Goal: Task Accomplishment & Management: Complete application form

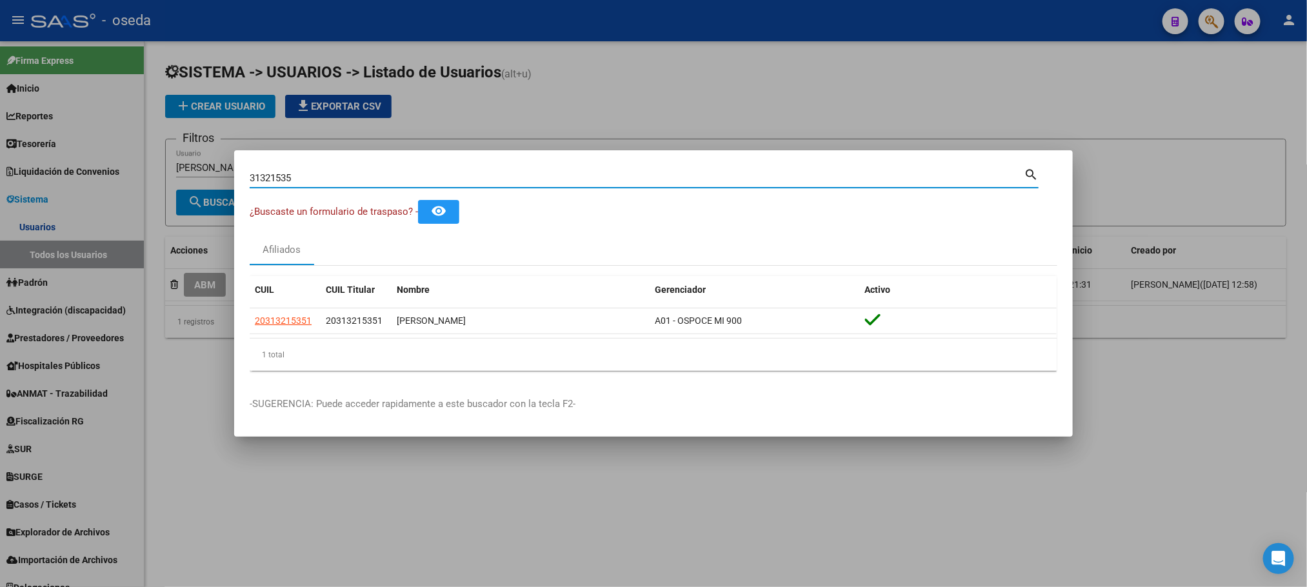
drag, startPoint x: 736, startPoint y: 183, endPoint x: 0, endPoint y: 155, distance: 736.5
click at [0, 181] on div "31321535 Buscar (apellido, dni, cuil, nro traspaso, cuit, obra social) search ¿…" at bounding box center [653, 293] width 1307 height 587
type input "[PERSON_NAME]"
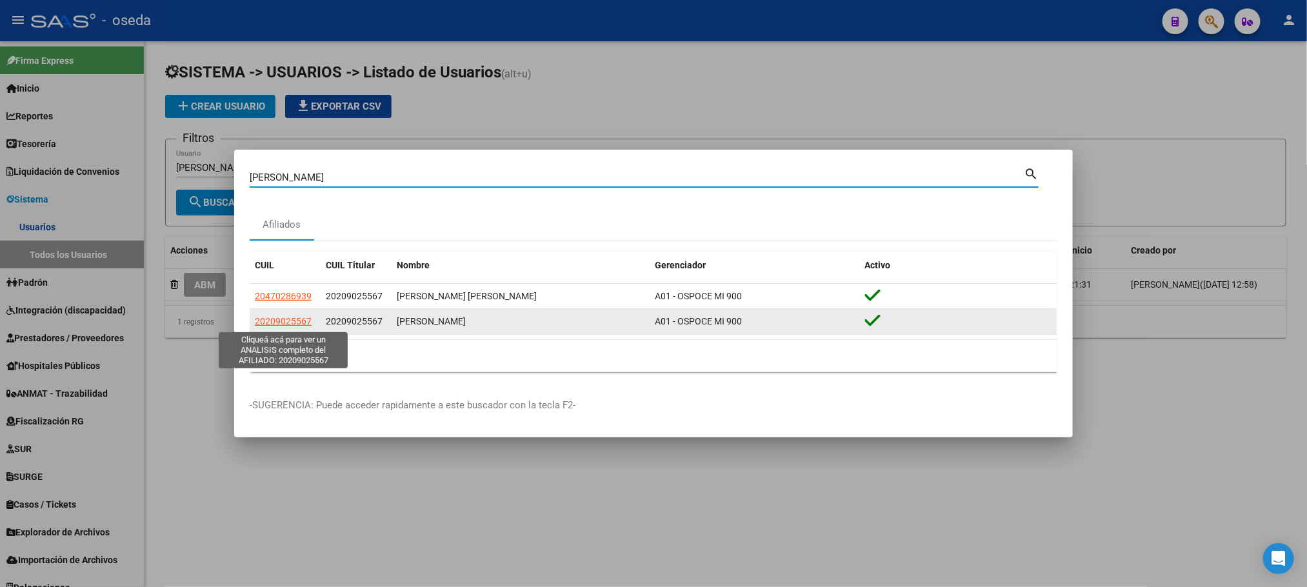
click at [293, 319] on span "20209025567" at bounding box center [283, 321] width 57 height 10
type textarea "20209025567"
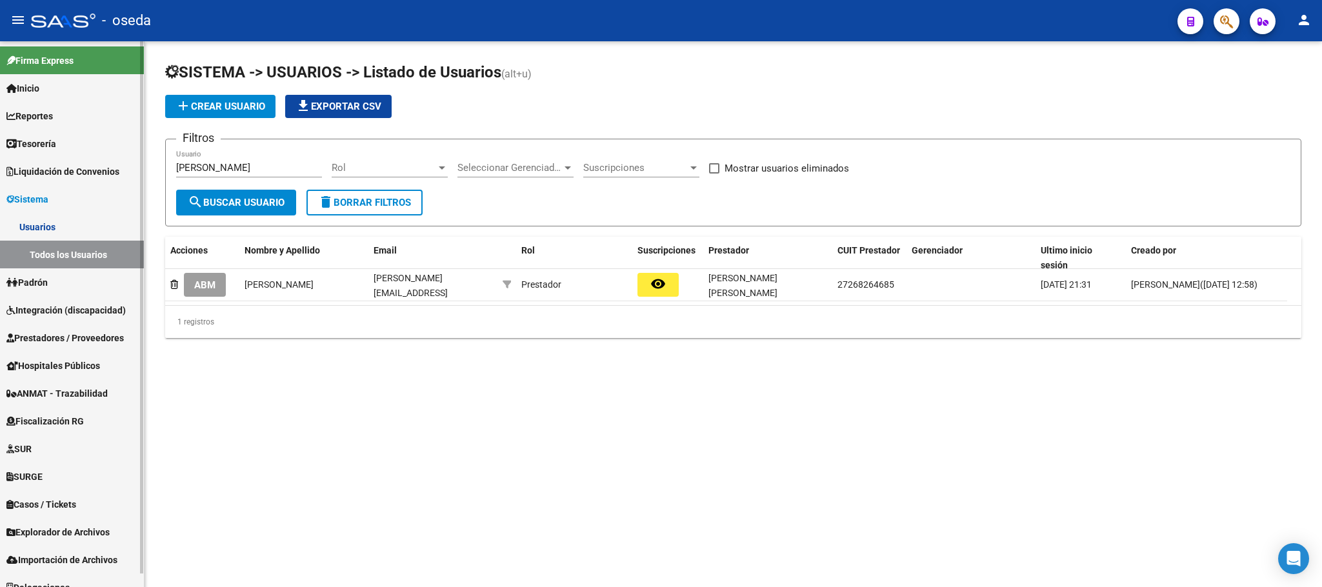
click at [47, 296] on link "Integración (discapacidad)" at bounding box center [72, 310] width 144 height 28
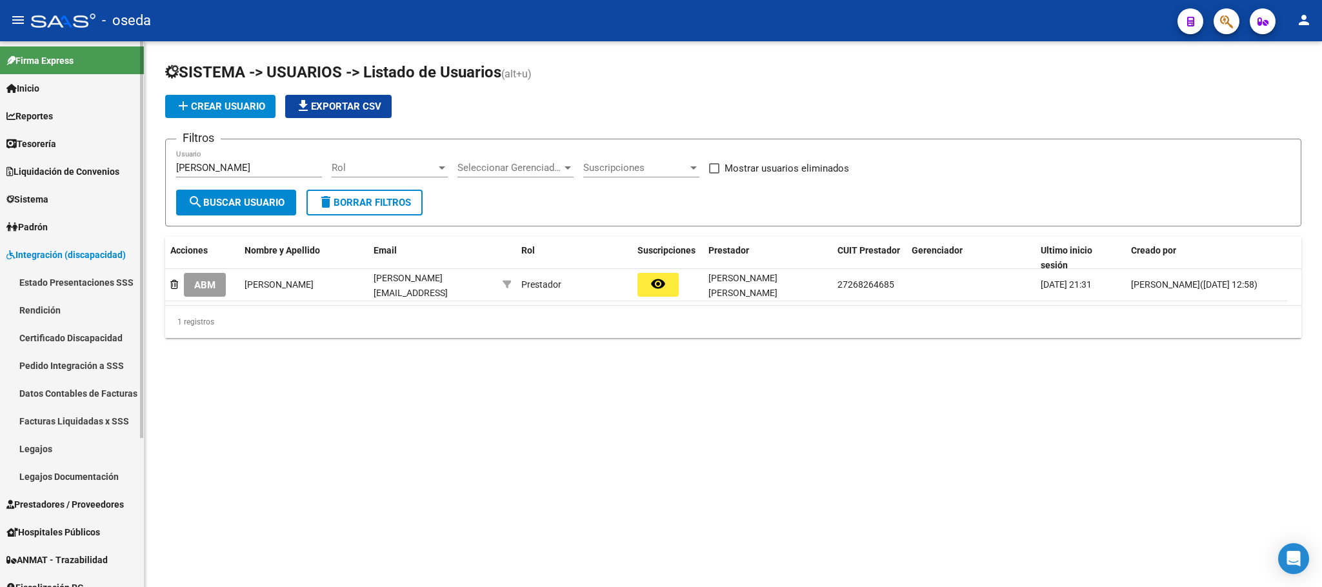
click at [48, 296] on mat-nav-list "Estado Presentaciones SSS Rendición Certificado Discapacidad Pedido Integración…" at bounding box center [72, 379] width 144 height 222
click at [53, 252] on span "Integración (discapacidad)" at bounding box center [65, 255] width 119 height 14
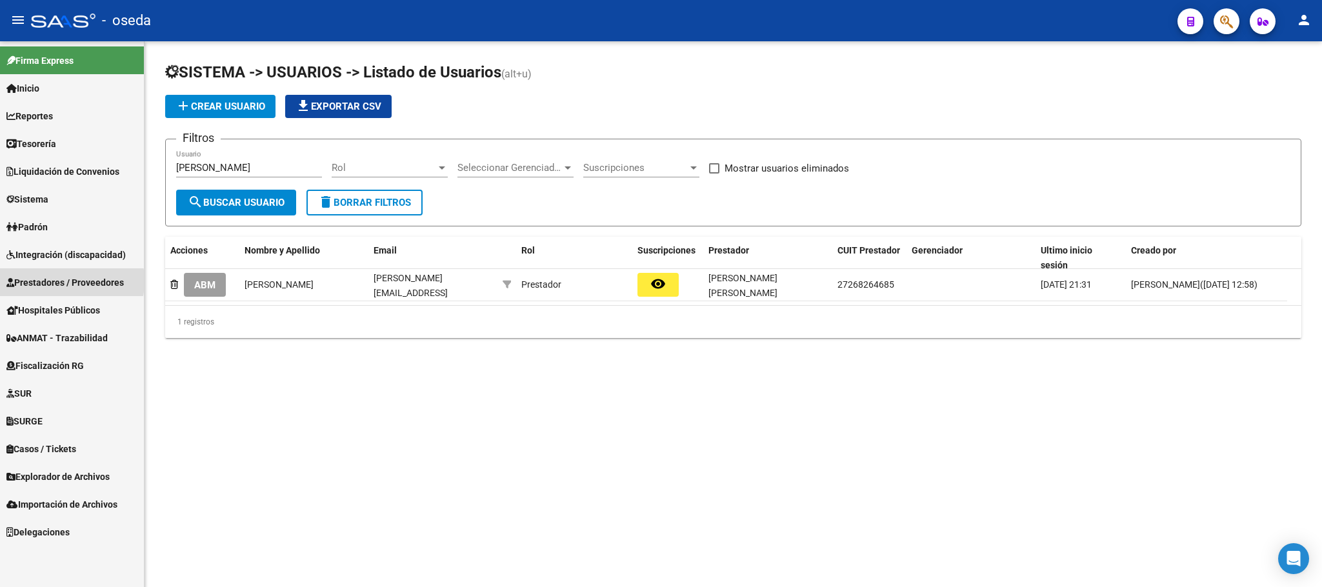
click at [51, 281] on span "Prestadores / Proveedores" at bounding box center [64, 282] width 117 height 14
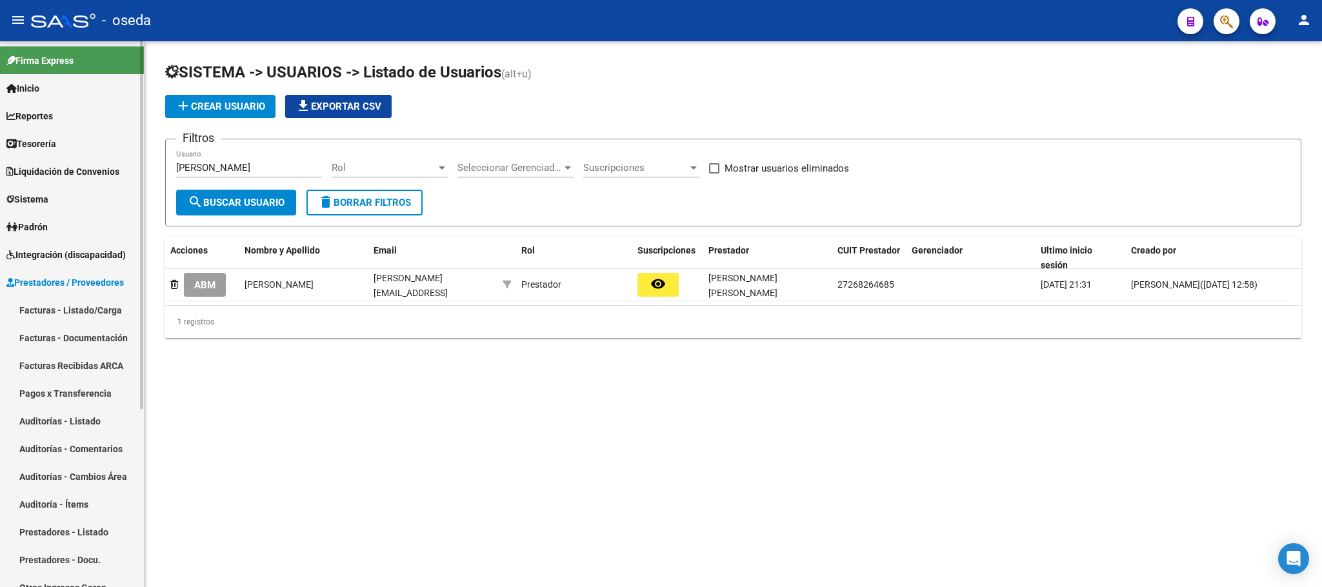
click at [55, 308] on link "Facturas - Listado/Carga" at bounding box center [72, 310] width 144 height 28
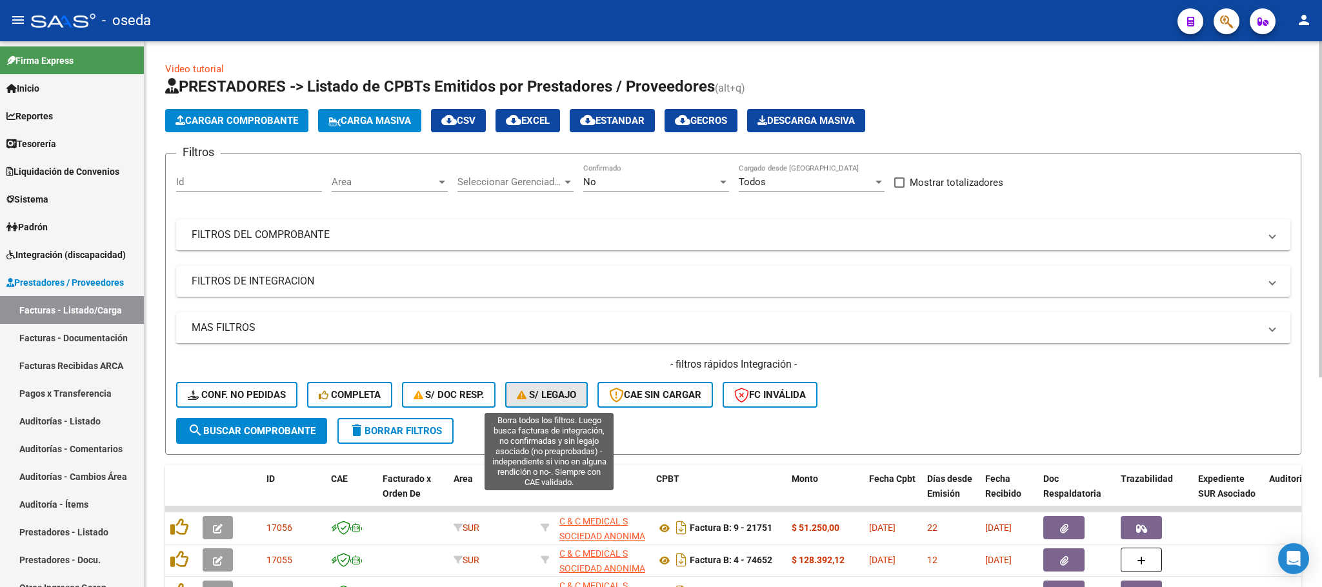
click at [526, 389] on span "S/ legajo" at bounding box center [546, 395] width 59 height 12
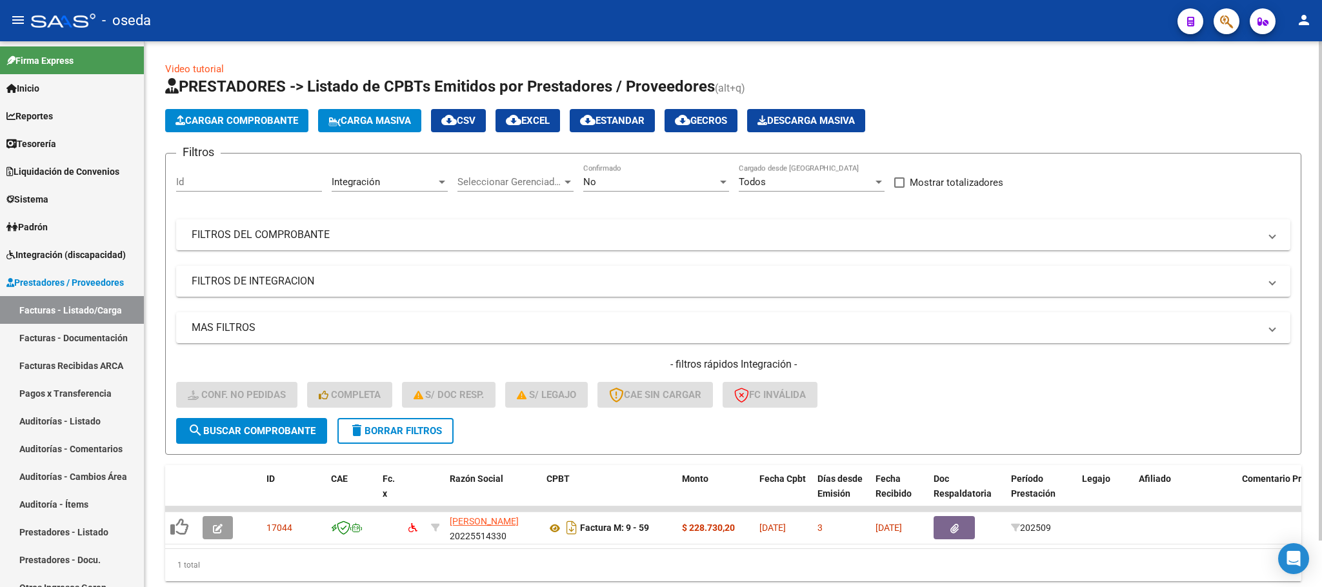
scroll to position [50, 0]
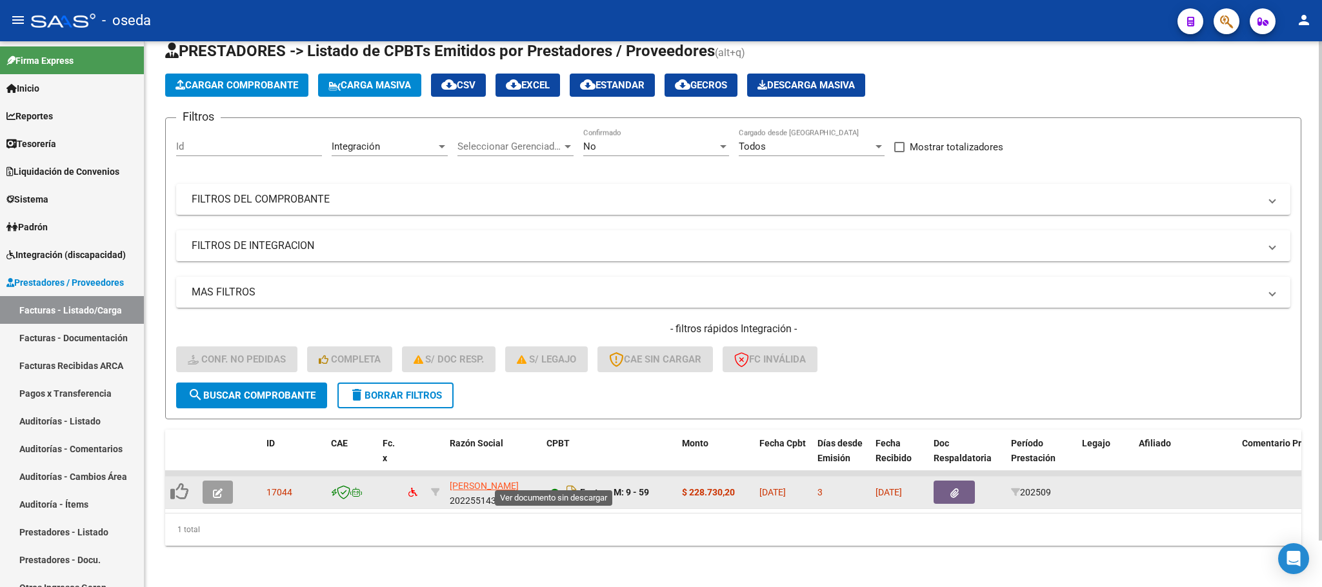
click at [548, 485] on icon at bounding box center [554, 492] width 17 height 15
click at [210, 481] on button "button" at bounding box center [218, 492] width 30 height 23
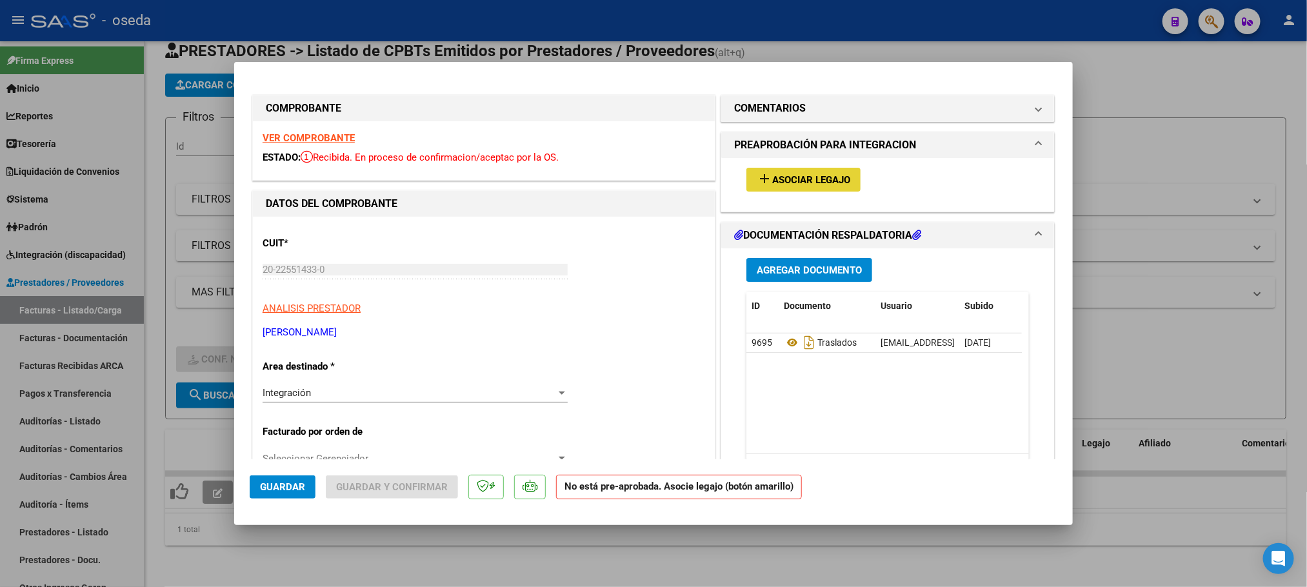
click at [807, 175] on span "Asociar Legajo" at bounding box center [811, 180] width 78 height 12
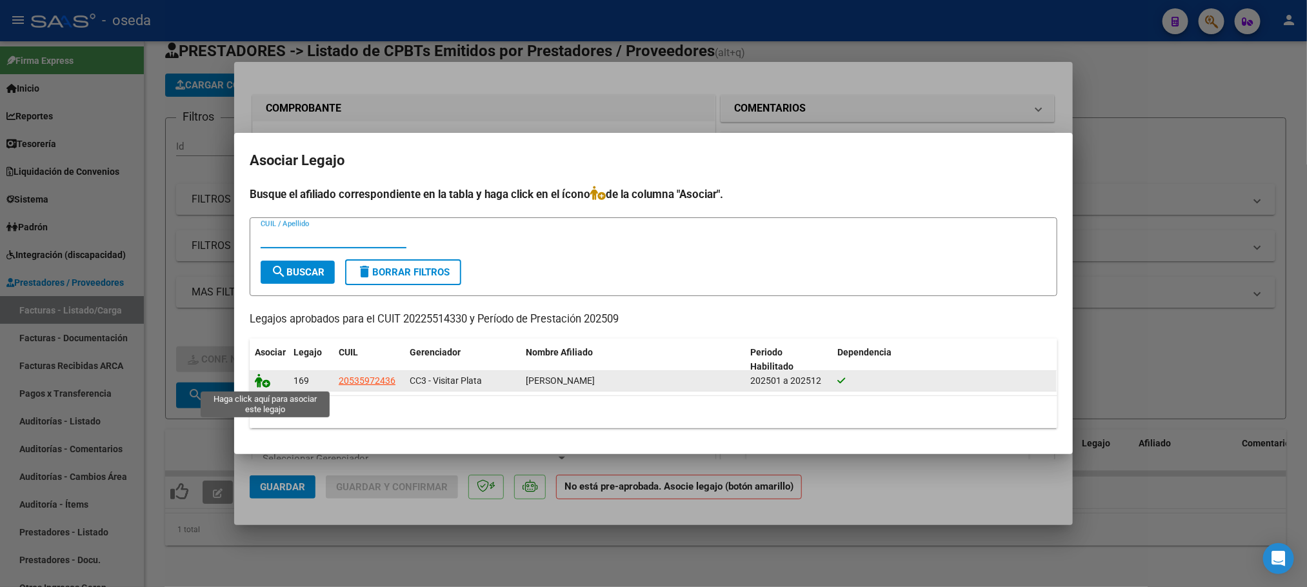
click at [268, 383] on icon at bounding box center [262, 380] width 15 height 14
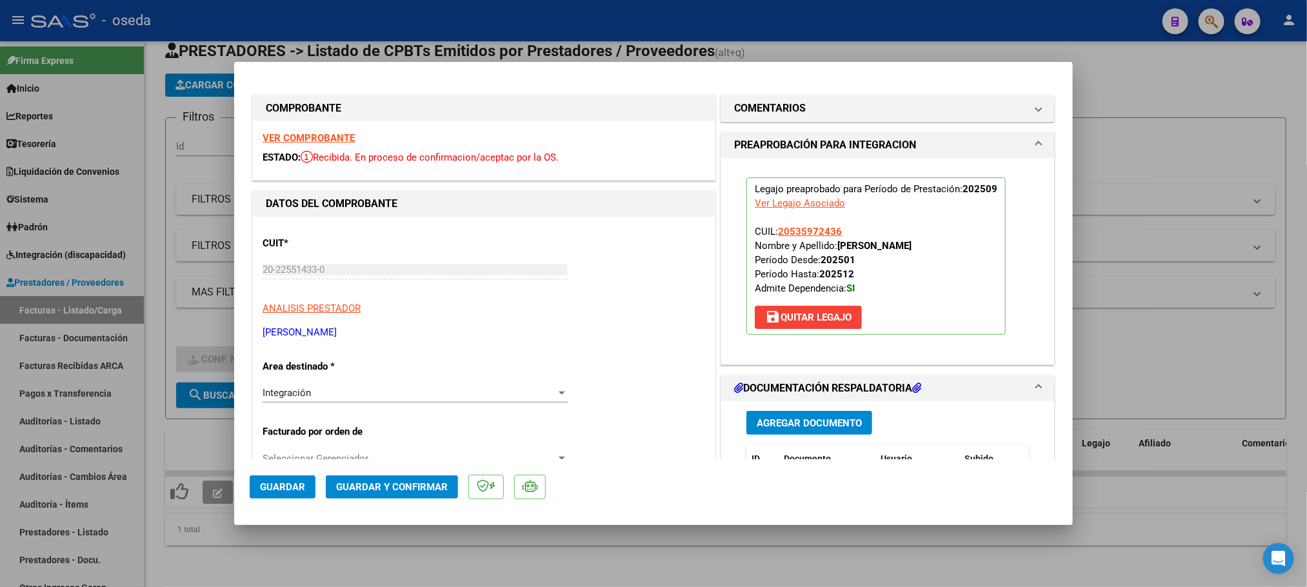
click at [289, 486] on span "Guardar" at bounding box center [282, 487] width 45 height 12
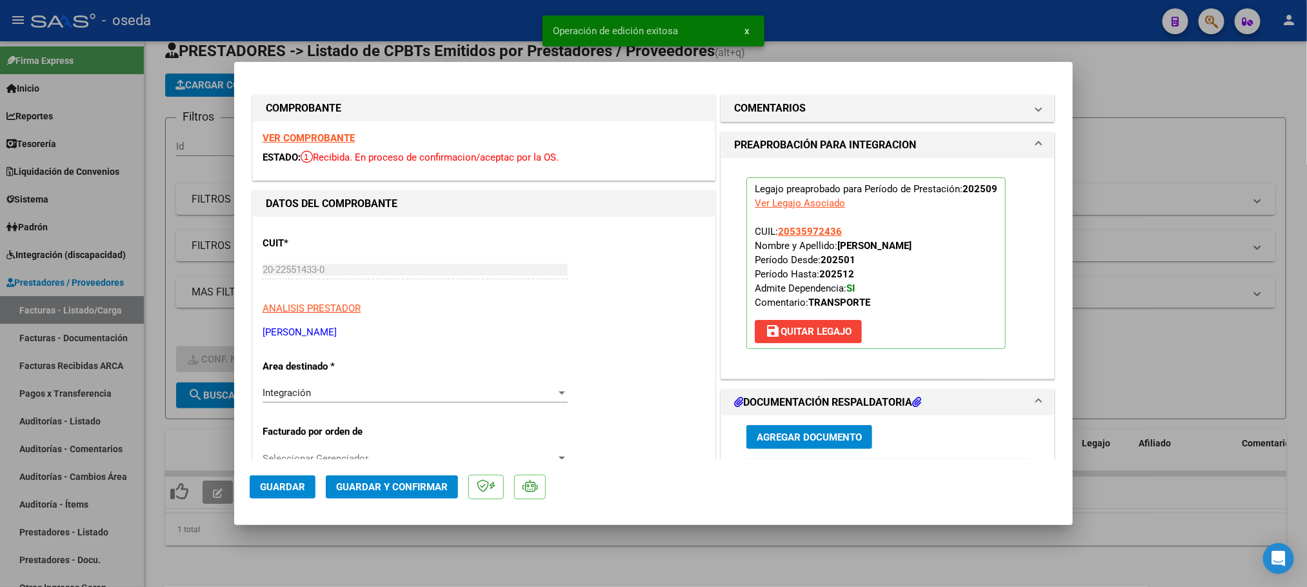
type input "$ 0,00"
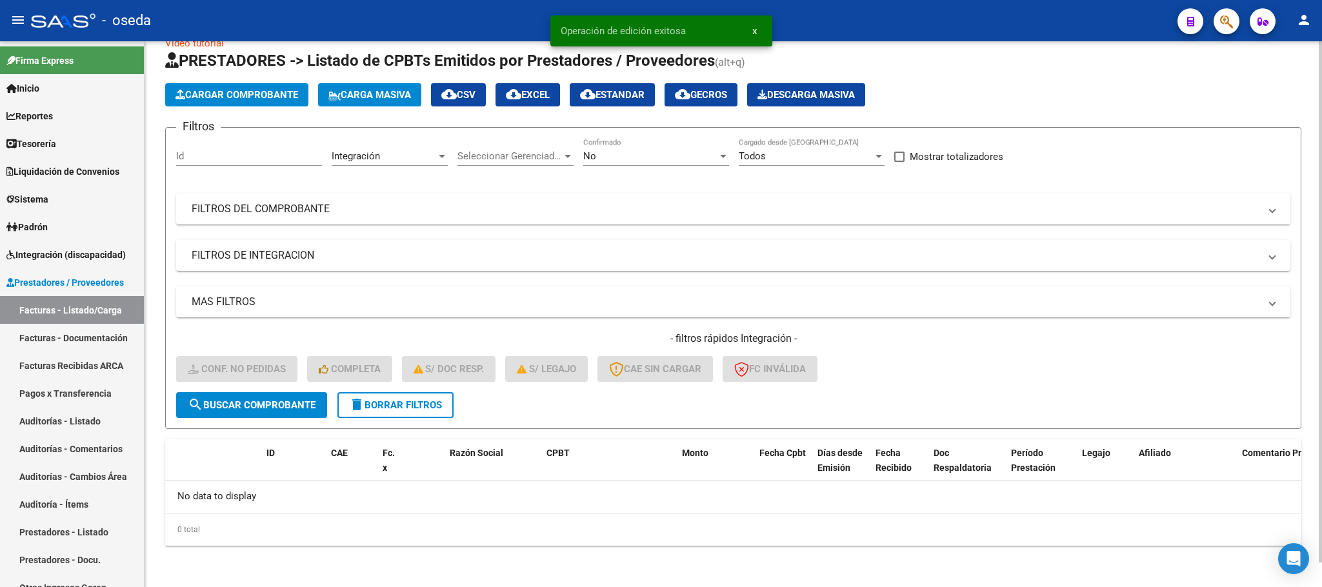
scroll to position [25, 0]
click at [442, 393] on button "delete Borrar Filtros" at bounding box center [395, 406] width 116 height 26
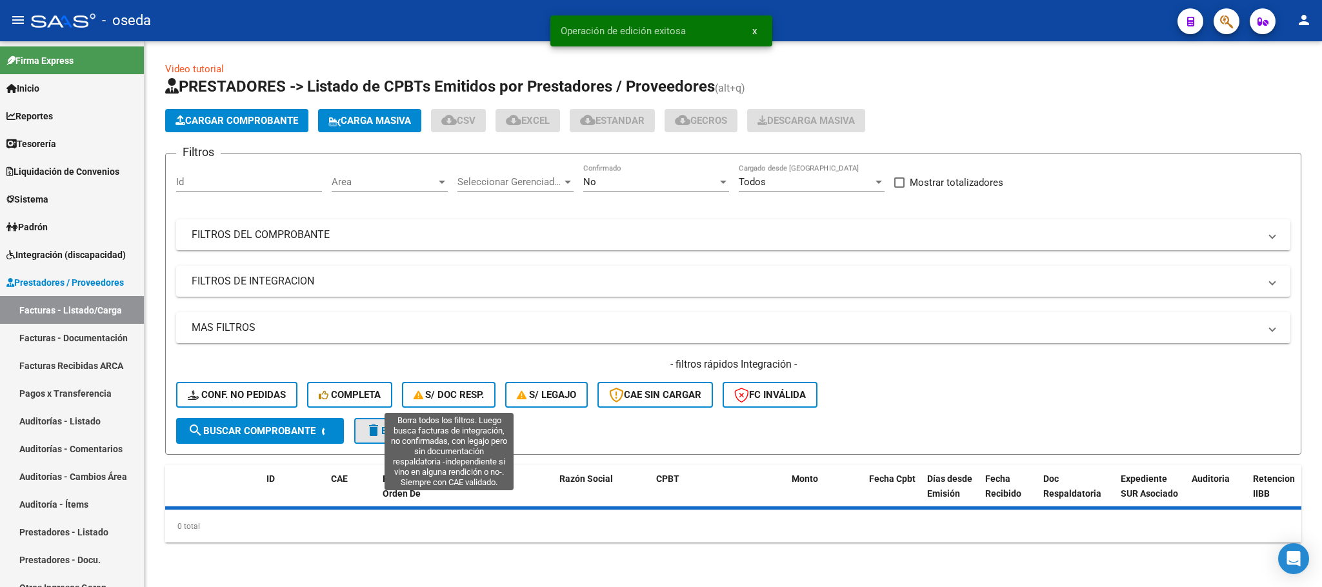
scroll to position [0, 0]
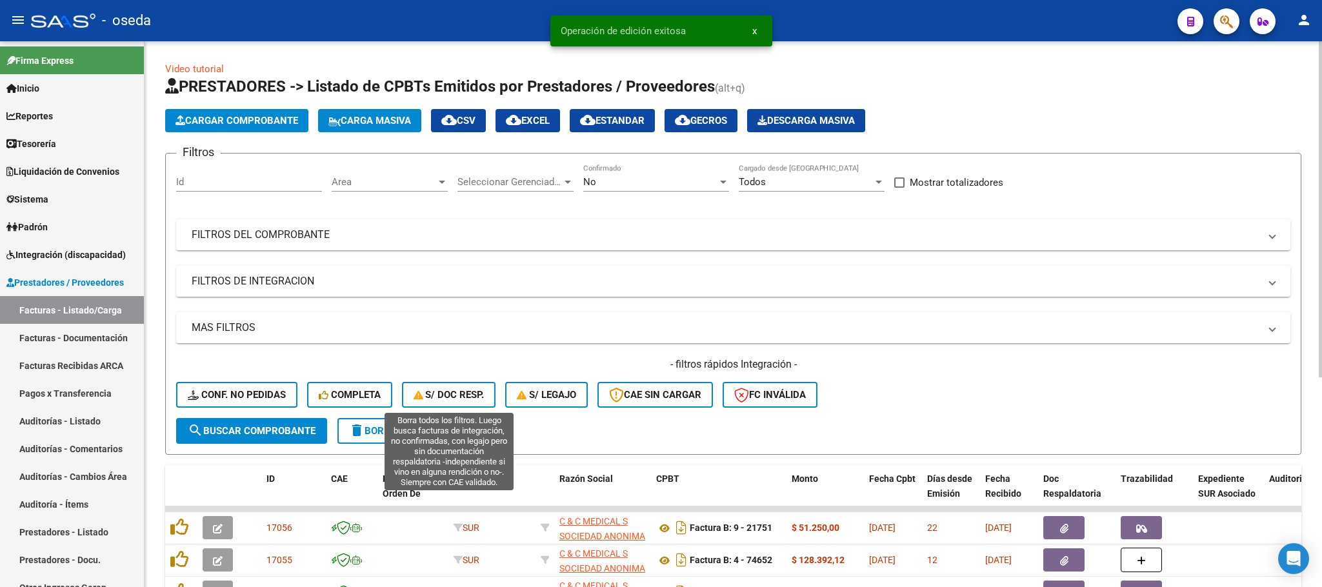
click at [442, 393] on span "S/ Doc Resp." at bounding box center [448, 395] width 71 height 12
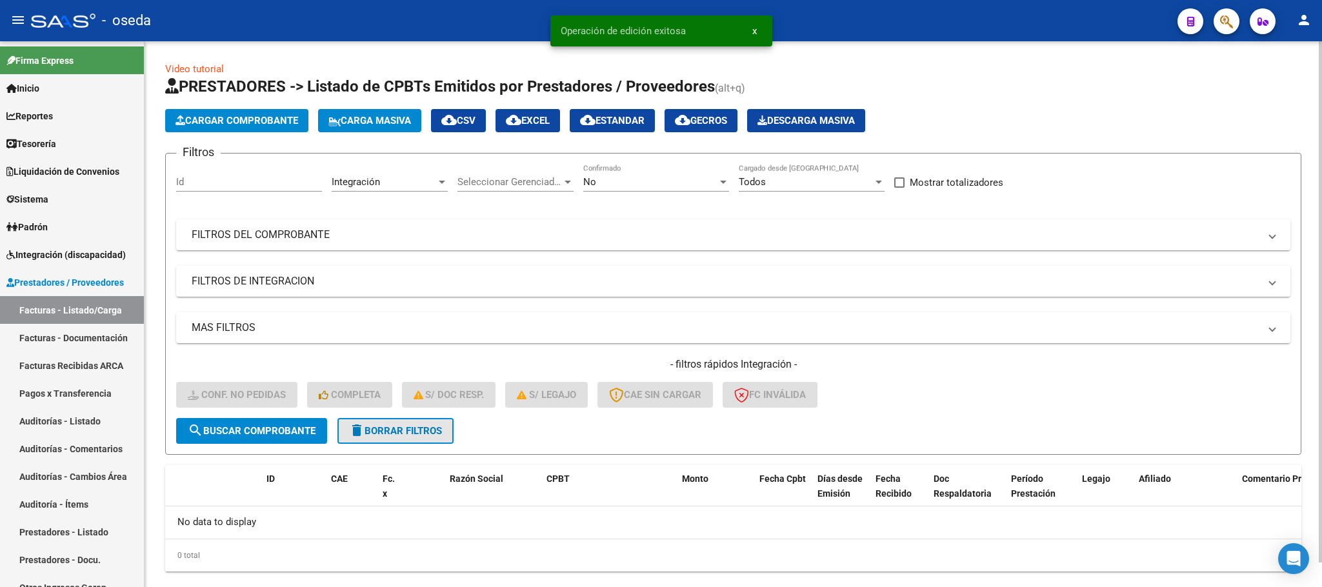
click at [404, 425] on span "delete Borrar Filtros" at bounding box center [395, 431] width 93 height 12
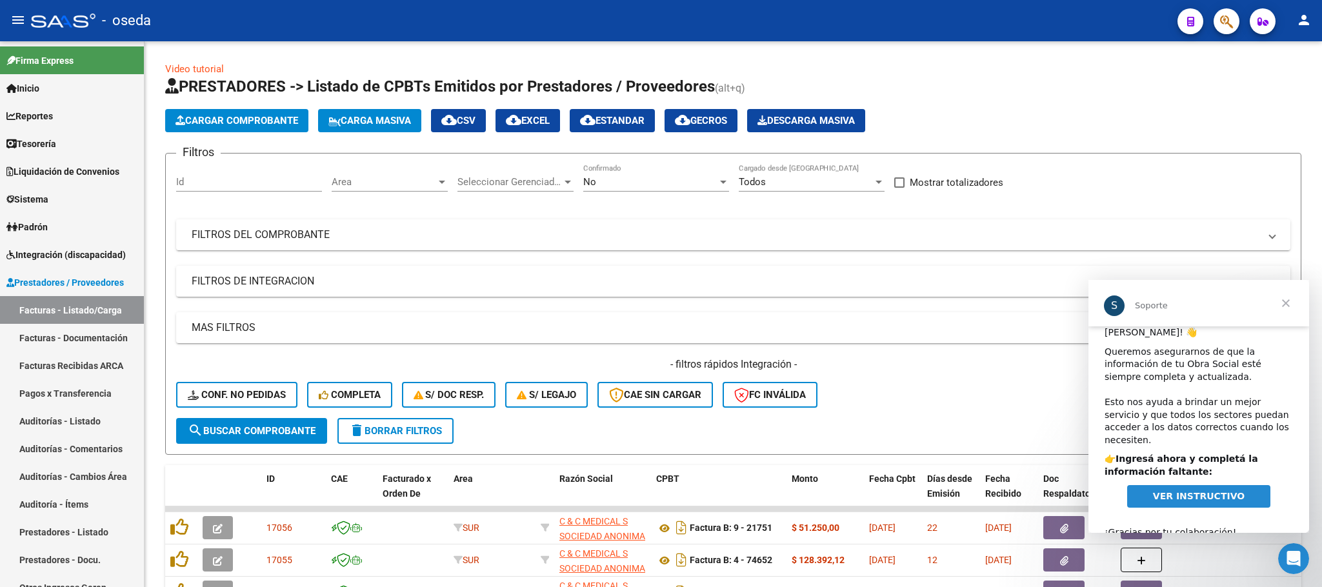
scroll to position [16, 0]
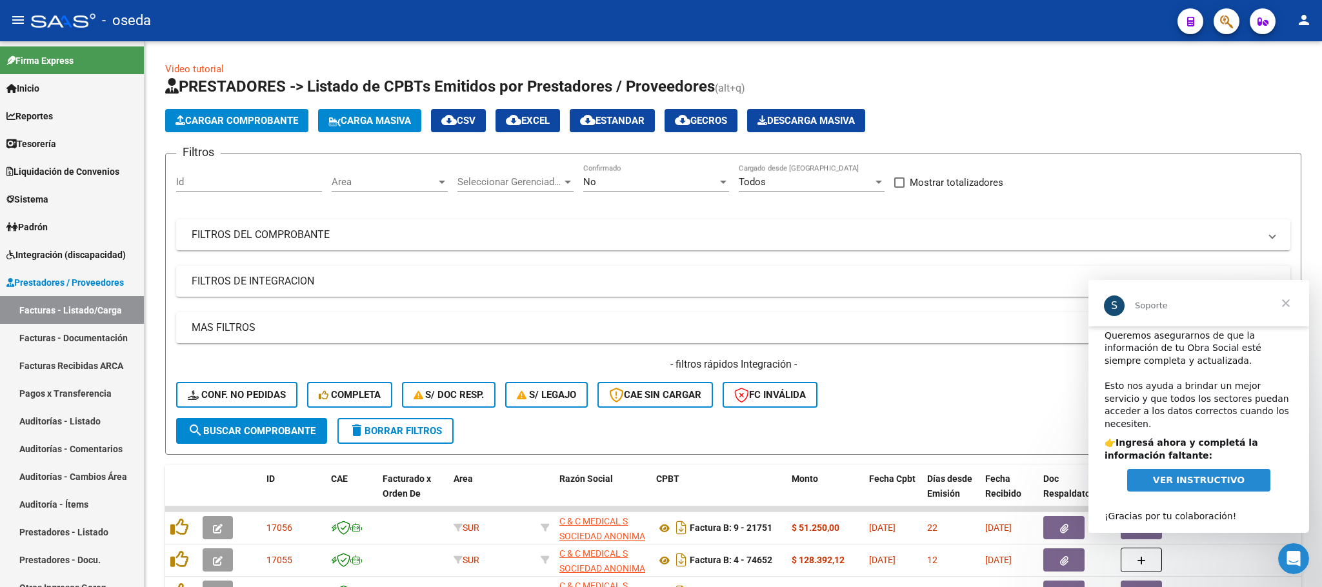
click at [1286, 305] on span "Cerrar" at bounding box center [1285, 303] width 46 height 46
